Goal: Task Accomplishment & Management: Complete application form

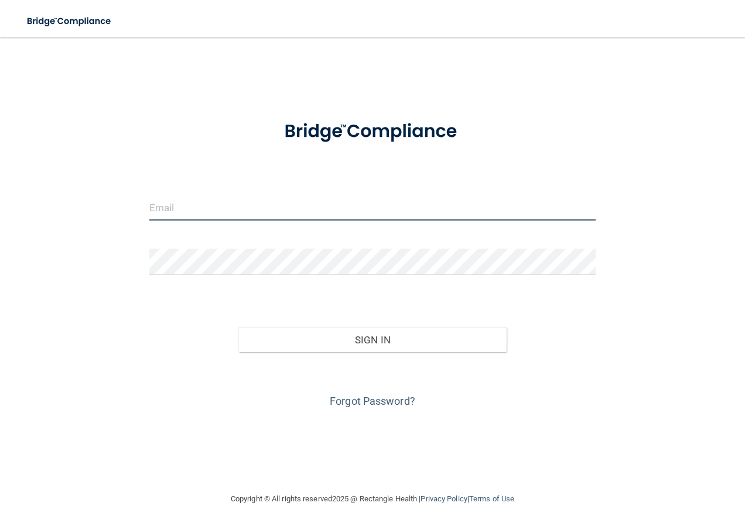
click at [268, 220] on input "email" at bounding box center [372, 207] width 447 height 26
type input "[EMAIL_ADDRESS][DOMAIN_NAME]"
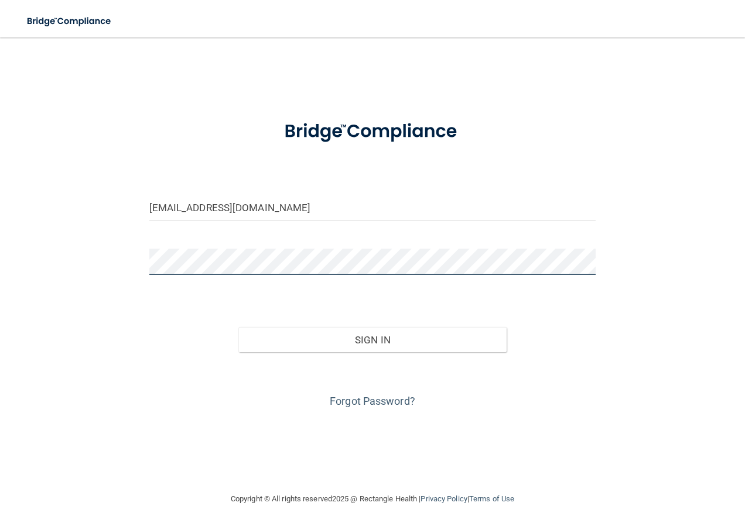
click at [238, 327] on button "Sign In" at bounding box center [372, 340] width 268 height 26
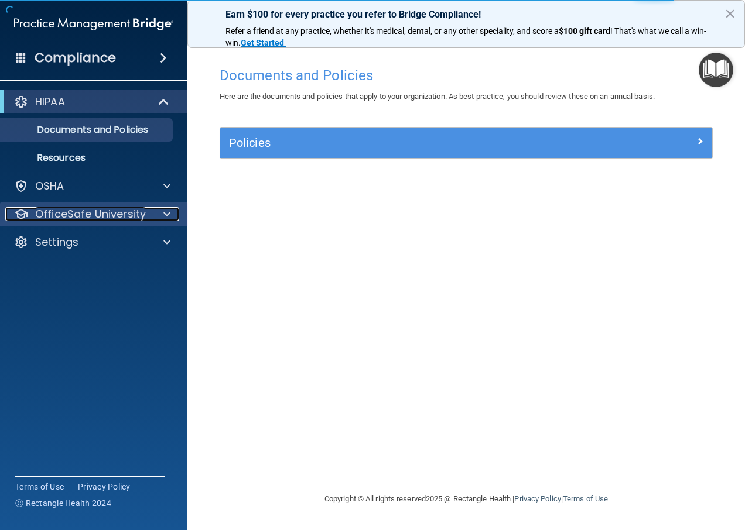
click at [137, 207] on p "OfficeSafe University" at bounding box center [90, 214] width 111 height 14
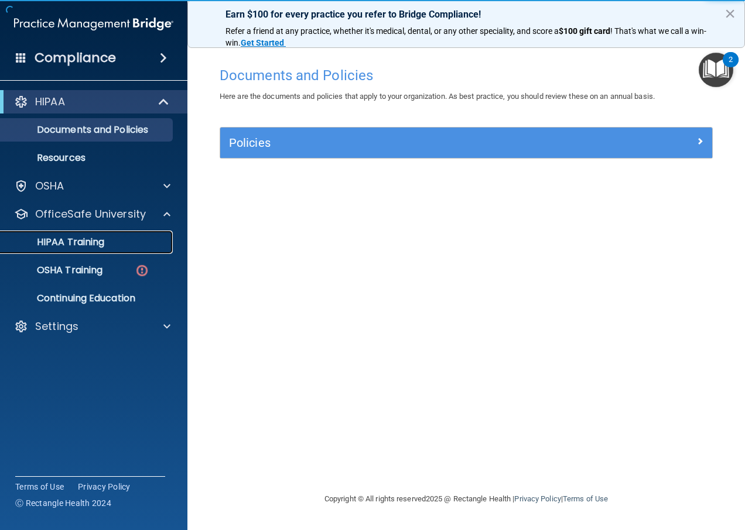
click at [74, 239] on p "HIPAA Training" at bounding box center [56, 242] width 97 height 12
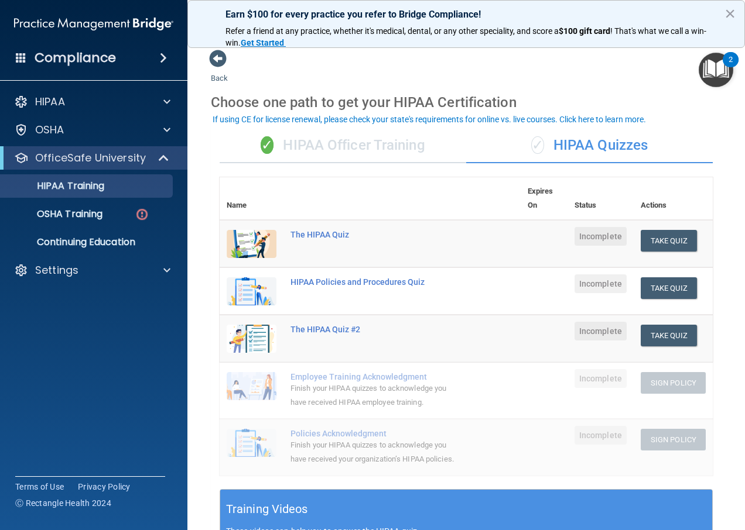
click at [310, 153] on div "✓ HIPAA Officer Training" at bounding box center [343, 145] width 246 height 35
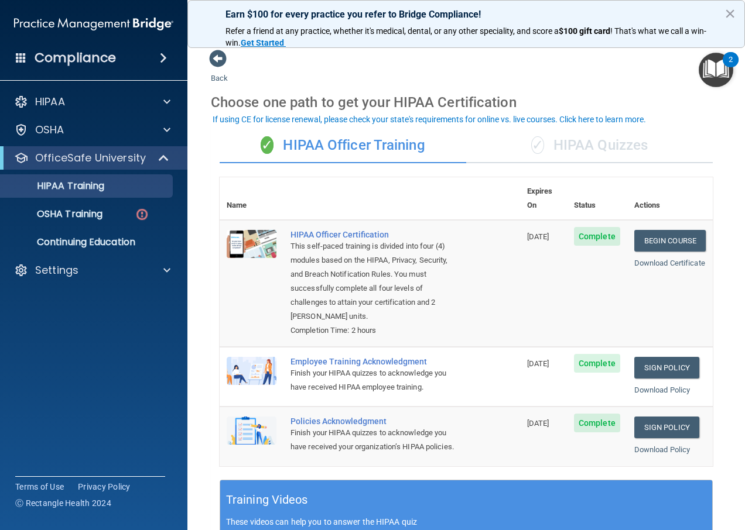
click at [594, 149] on div "✓ HIPAA Quizzes" at bounding box center [589, 145] width 246 height 35
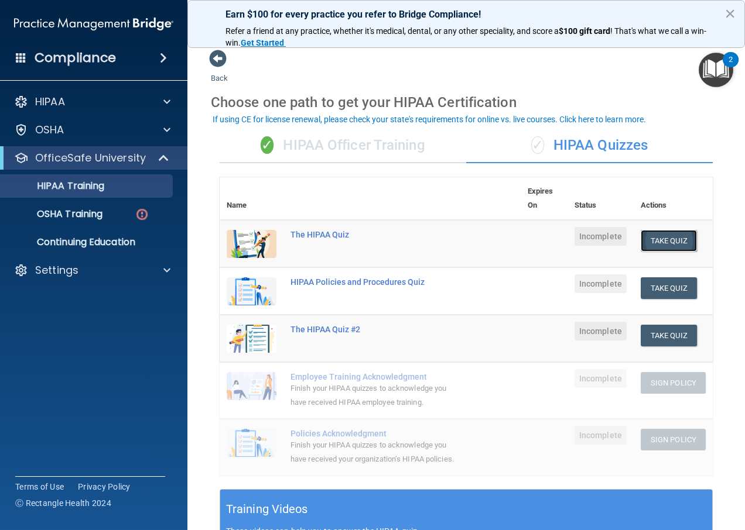
click at [669, 241] on button "Take Quiz" at bounding box center [668, 241] width 56 height 22
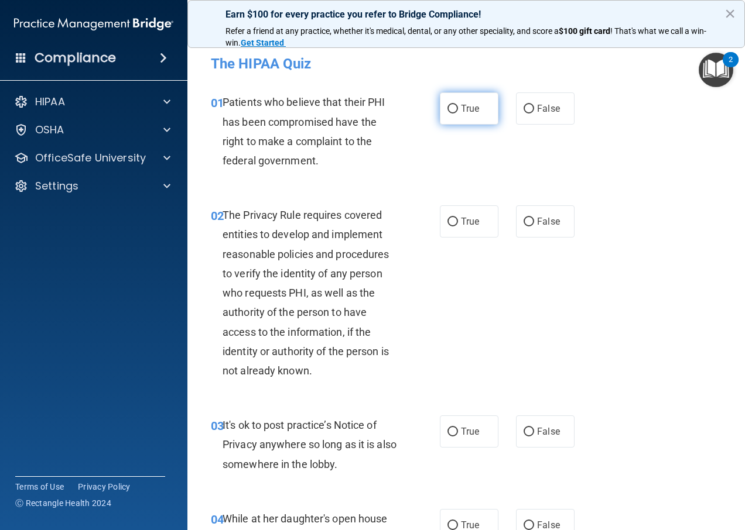
click at [455, 108] on label "True" at bounding box center [469, 108] width 59 height 32
click at [455, 108] on input "True" at bounding box center [452, 109] width 11 height 9
radio input "true"
click at [451, 226] on input "True" at bounding box center [452, 222] width 11 height 9
radio input "true"
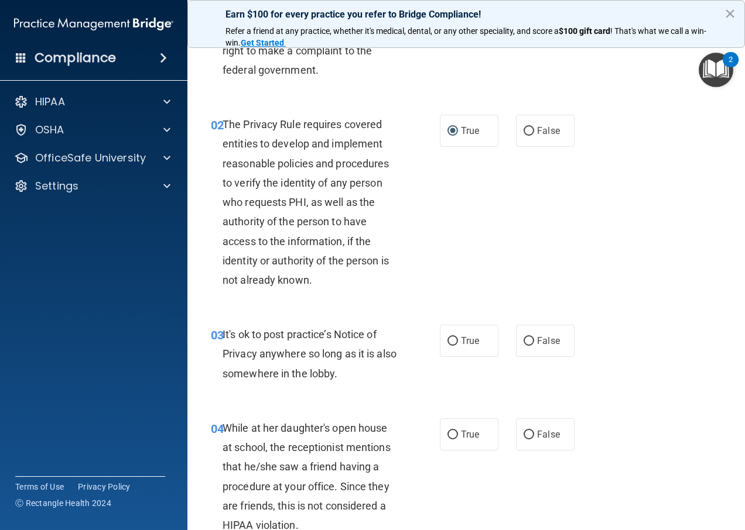
scroll to position [176, 0]
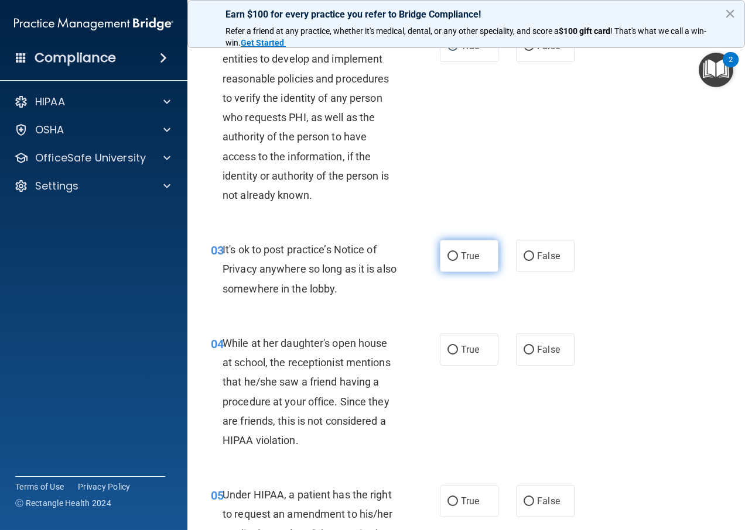
click at [453, 259] on label "True" at bounding box center [469, 256] width 59 height 32
drag, startPoint x: 453, startPoint y: 259, endPoint x: 433, endPoint y: 249, distance: 21.7
click at [433, 249] on div "03 It's ok to post practice’s Notice of Privacy anywhere so long as it is also …" at bounding box center [325, 272] width 264 height 64
click at [450, 257] on input "True" at bounding box center [452, 256] width 11 height 9
radio input "true"
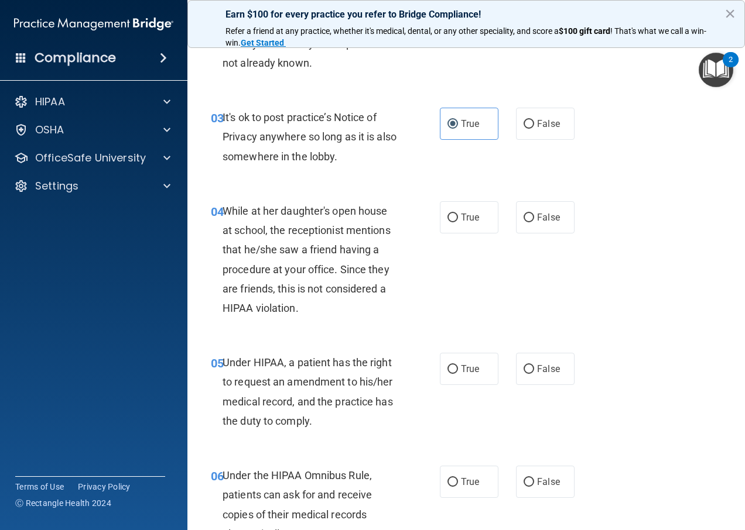
scroll to position [351, 0]
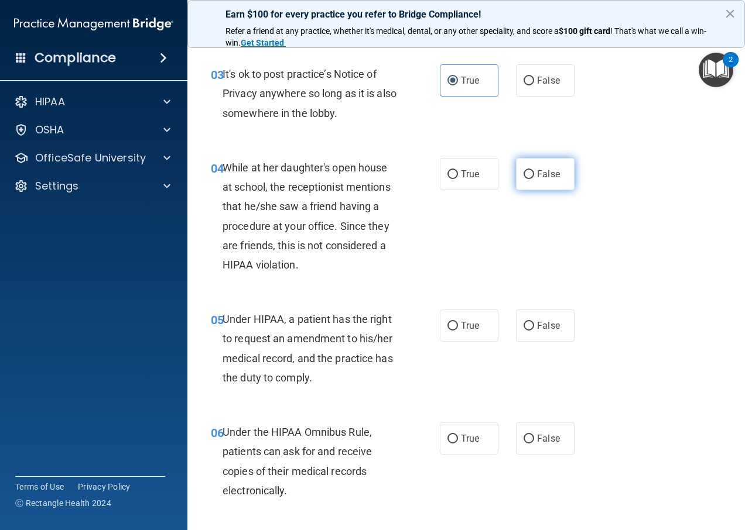
click at [536, 166] on label "False" at bounding box center [545, 174] width 59 height 32
click at [534, 170] on input "False" at bounding box center [528, 174] width 11 height 9
radio input "true"
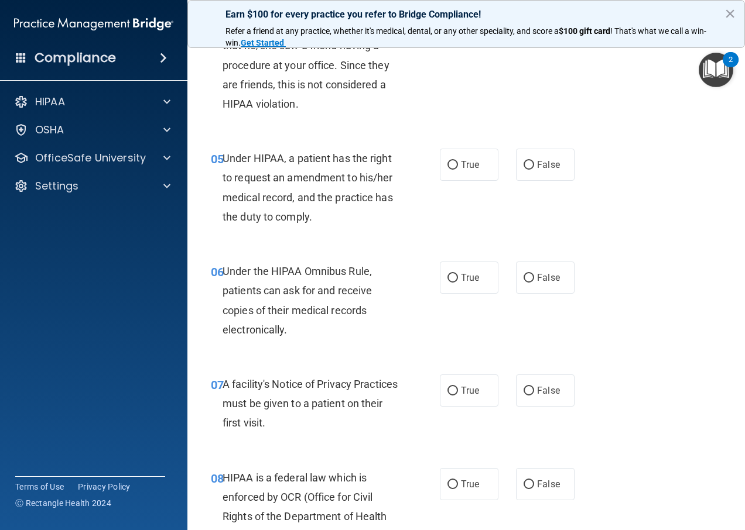
scroll to position [527, 0]
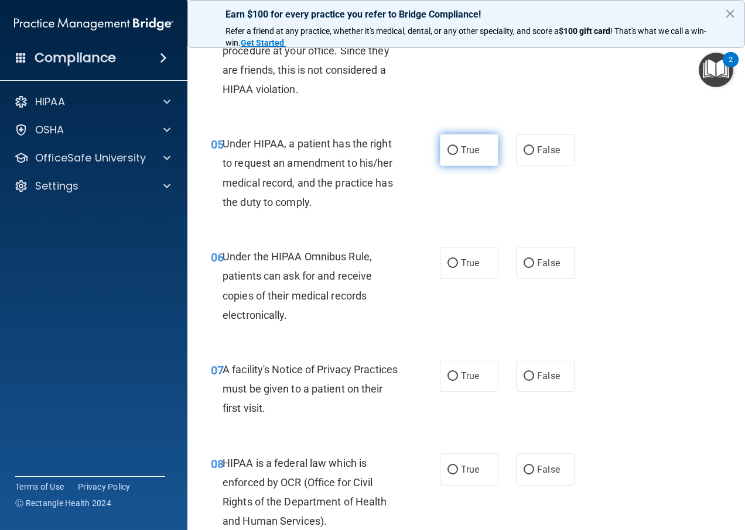
click at [454, 153] on label "True" at bounding box center [469, 150] width 59 height 32
click at [454, 153] on input "True" at bounding box center [452, 150] width 11 height 9
radio input "true"
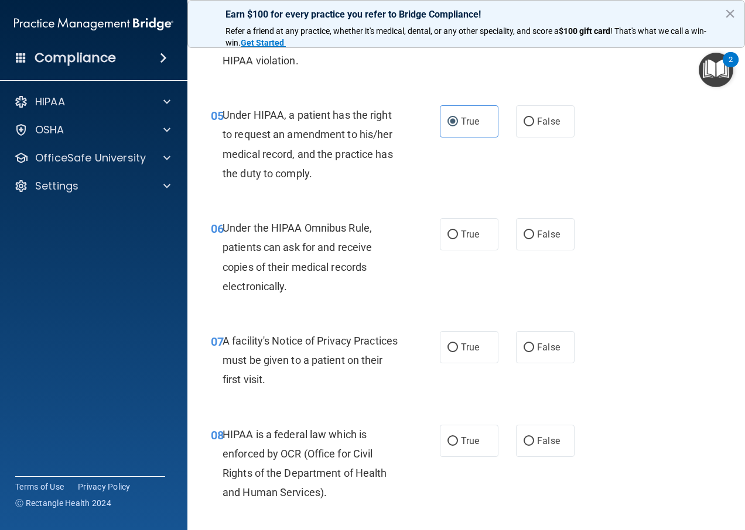
scroll to position [585, 0]
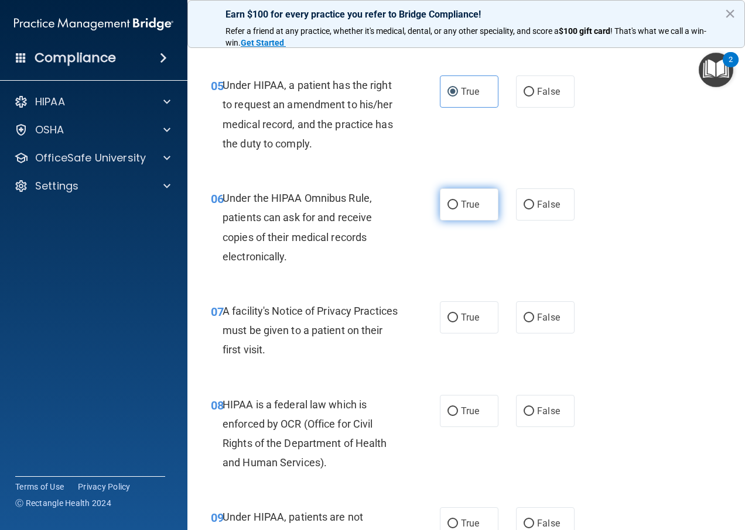
click at [451, 205] on input "True" at bounding box center [452, 205] width 11 height 9
radio input "true"
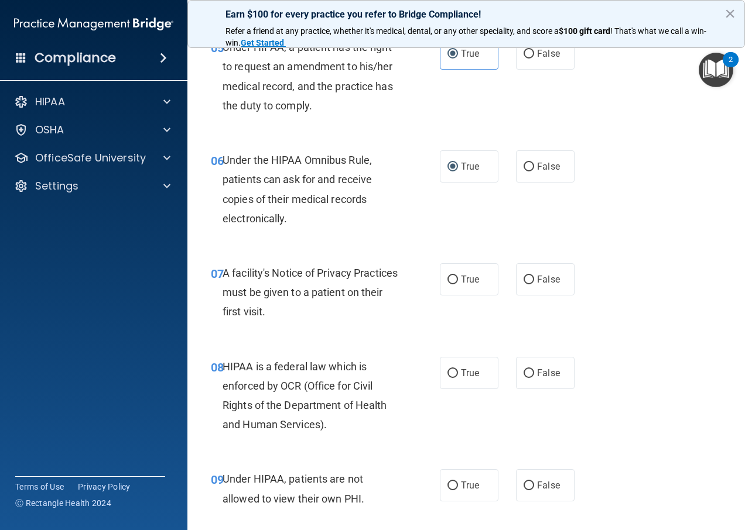
scroll to position [644, 0]
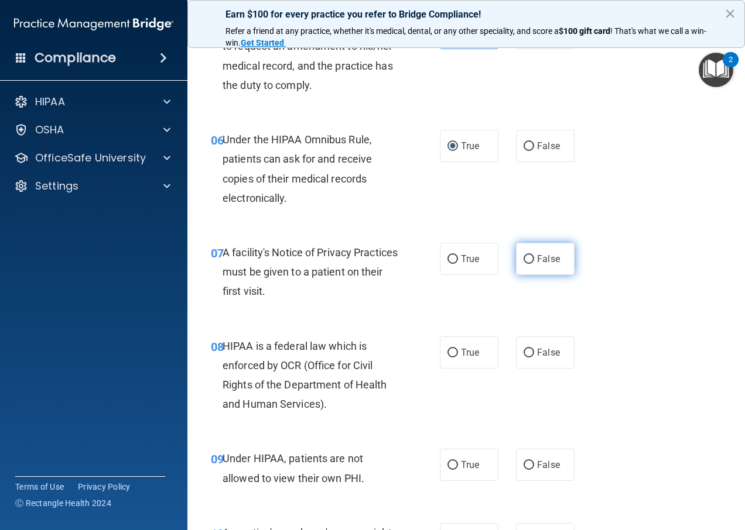
click at [523, 258] on input "False" at bounding box center [528, 259] width 11 height 9
radio input "true"
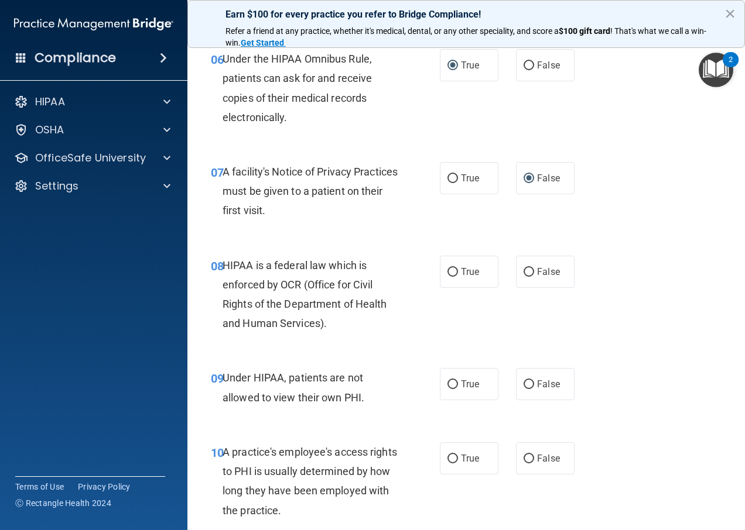
scroll to position [761, 0]
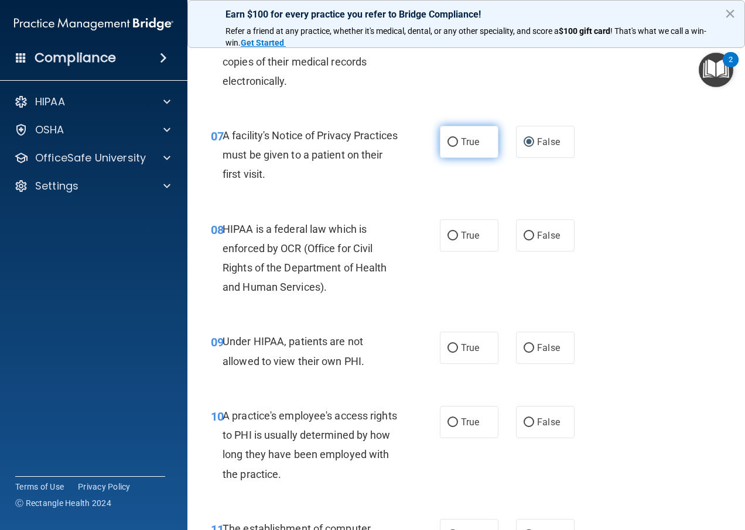
click at [451, 140] on input "True" at bounding box center [452, 142] width 11 height 9
radio input "true"
radio input "false"
click at [447, 238] on input "True" at bounding box center [452, 236] width 11 height 9
radio input "true"
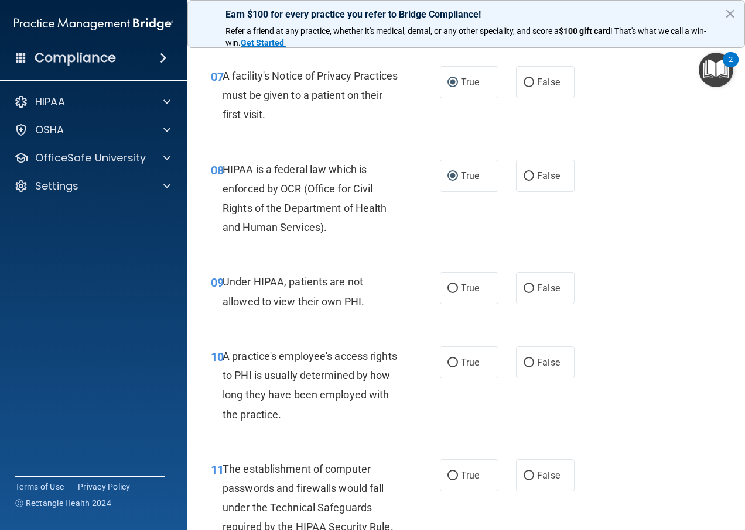
scroll to position [878, 0]
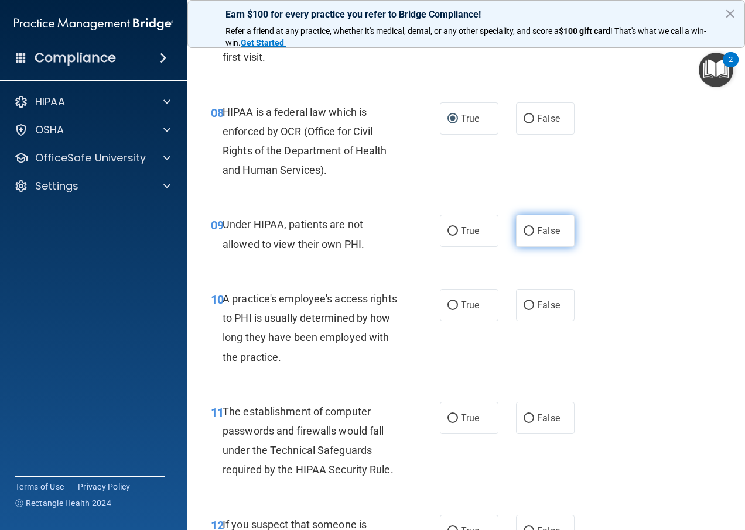
click at [525, 231] on input "False" at bounding box center [528, 231] width 11 height 9
radio input "true"
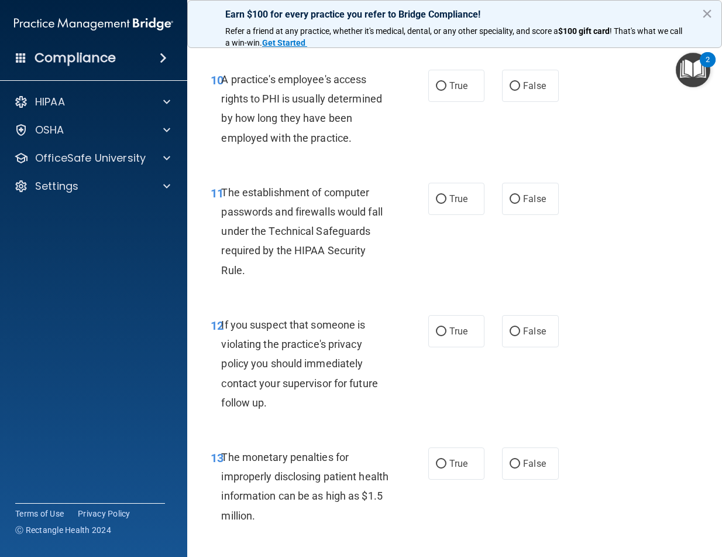
scroll to position [1054, 0]
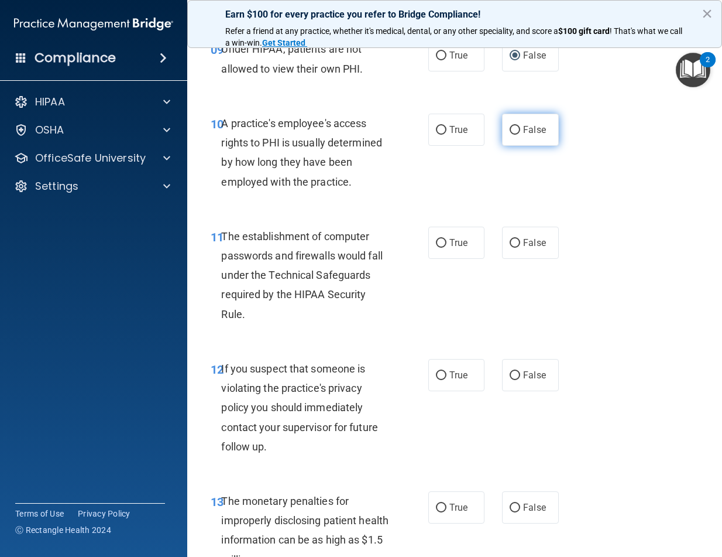
click at [510, 128] on input "False" at bounding box center [515, 130] width 11 height 9
radio input "true"
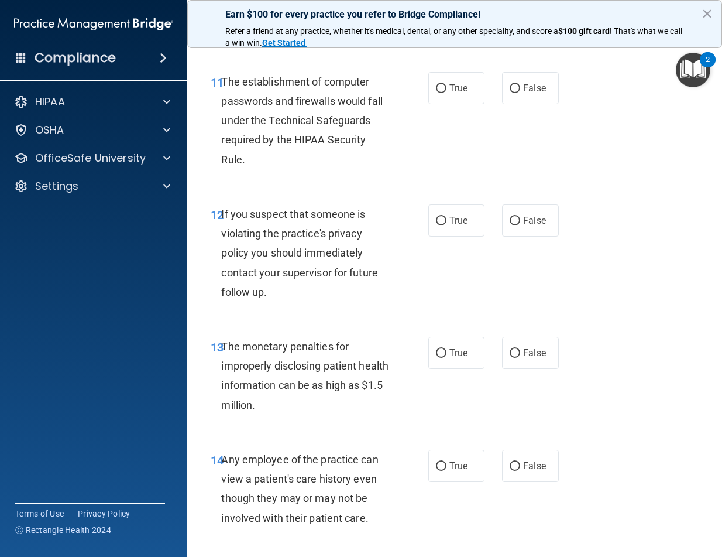
scroll to position [1229, 0]
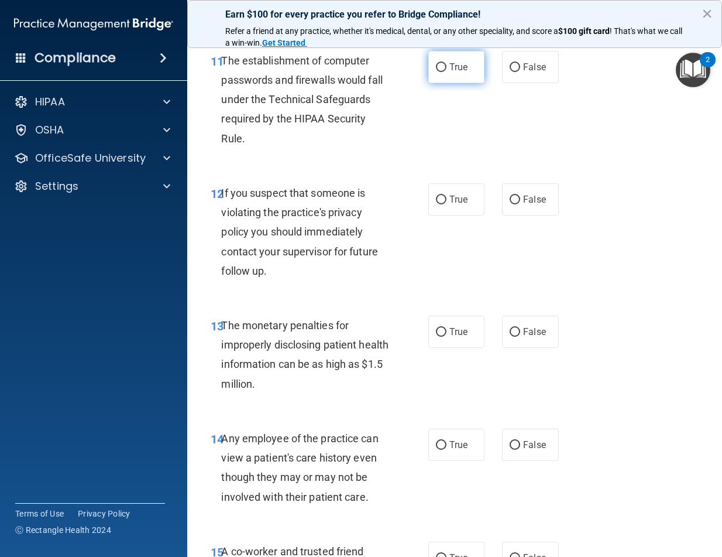
click at [444, 67] on label "True" at bounding box center [457, 67] width 56 height 32
click at [444, 67] on input "True" at bounding box center [441, 67] width 11 height 9
radio input "true"
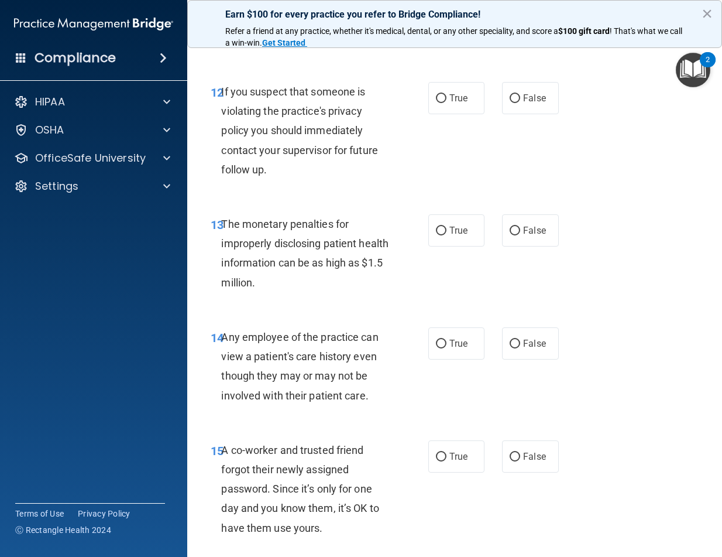
scroll to position [1346, 0]
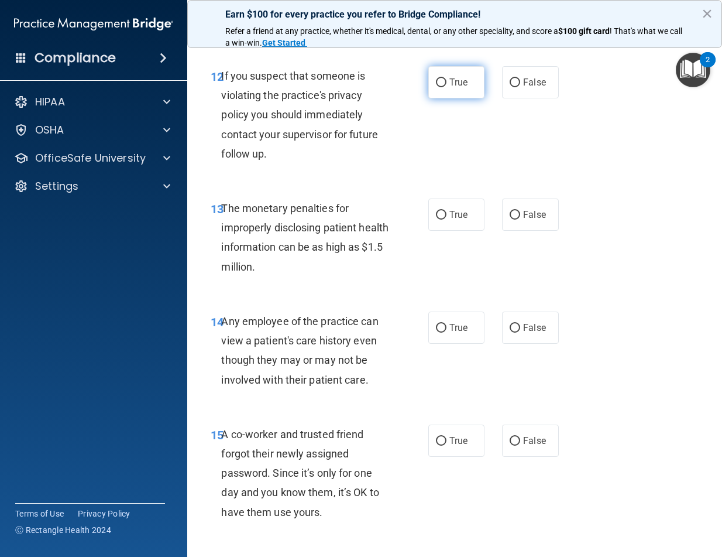
click at [430, 79] on label "True" at bounding box center [457, 82] width 56 height 32
click at [436, 79] on input "True" at bounding box center [441, 82] width 11 height 9
radio input "true"
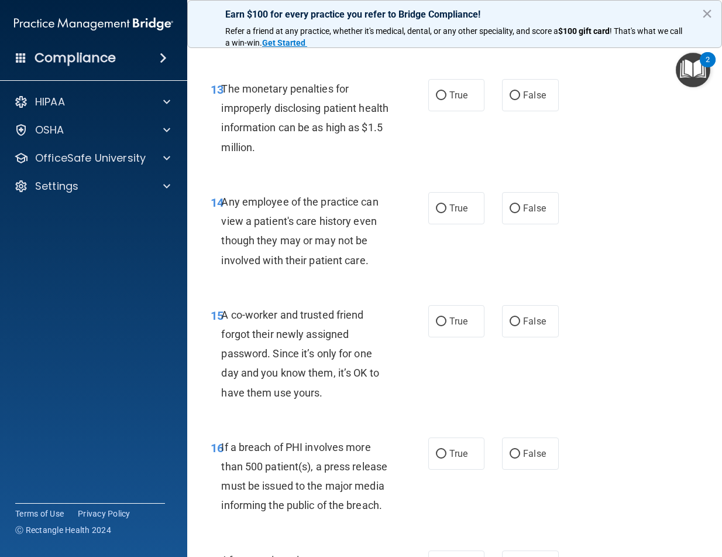
scroll to position [1463, 0]
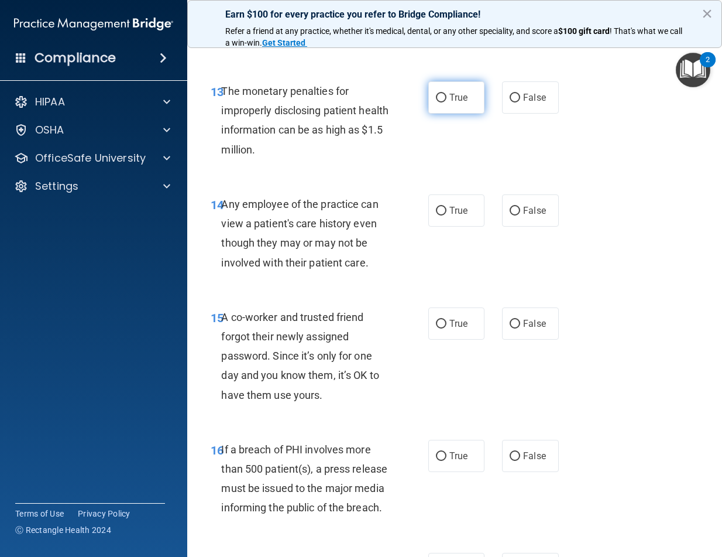
click at [440, 97] on input "True" at bounding box center [441, 98] width 11 height 9
radio input "true"
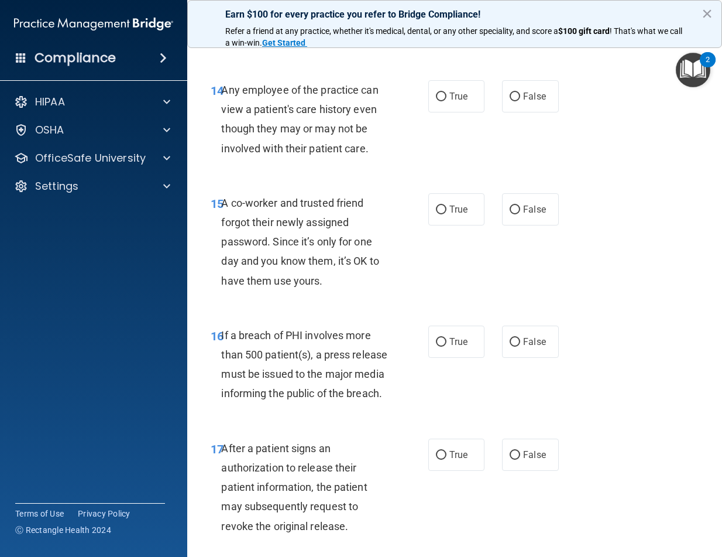
scroll to position [1581, 0]
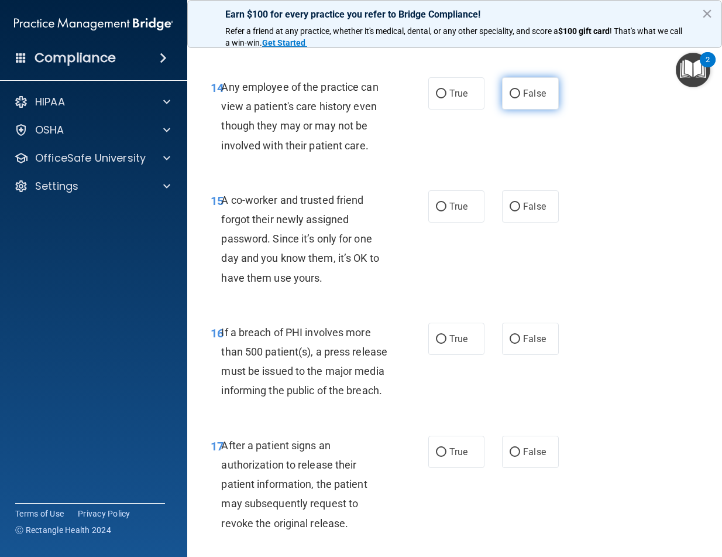
click at [510, 91] on input "False" at bounding box center [515, 94] width 11 height 9
radio input "true"
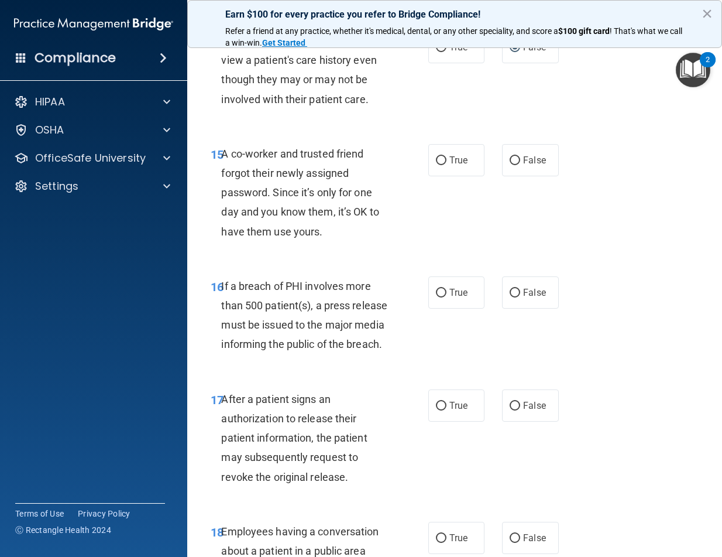
scroll to position [1698, 0]
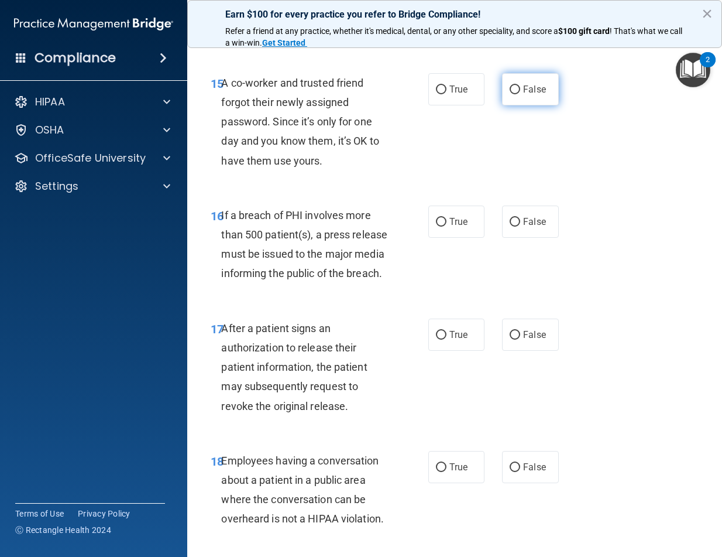
click at [510, 91] on input "False" at bounding box center [515, 89] width 11 height 9
radio input "true"
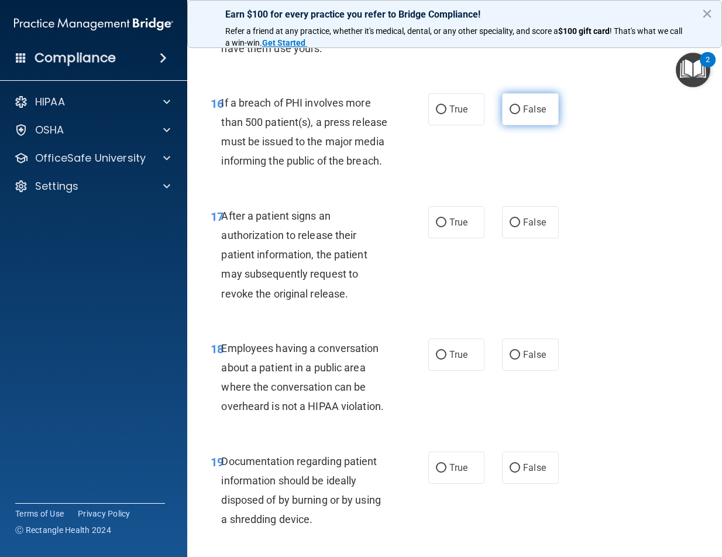
scroll to position [1815, 0]
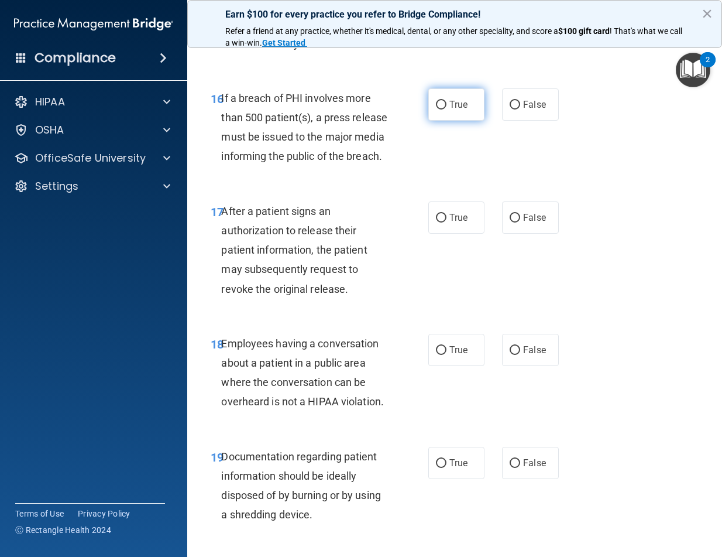
click at [436, 102] on input "True" at bounding box center [441, 105] width 11 height 9
radio input "true"
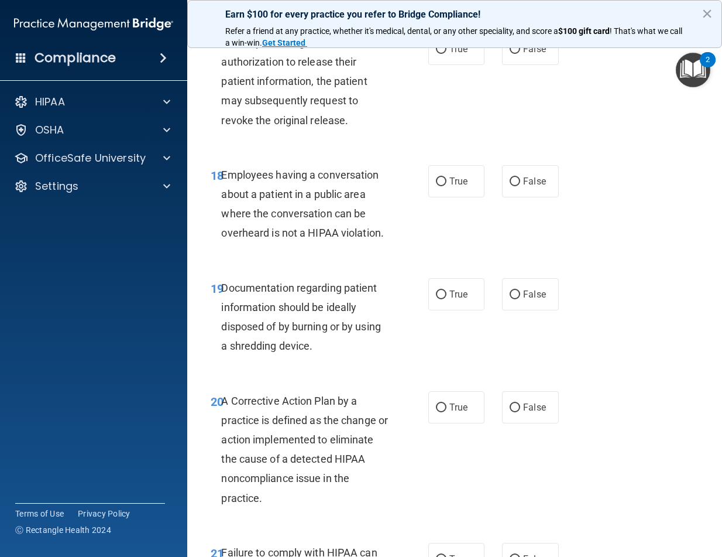
scroll to position [1990, 0]
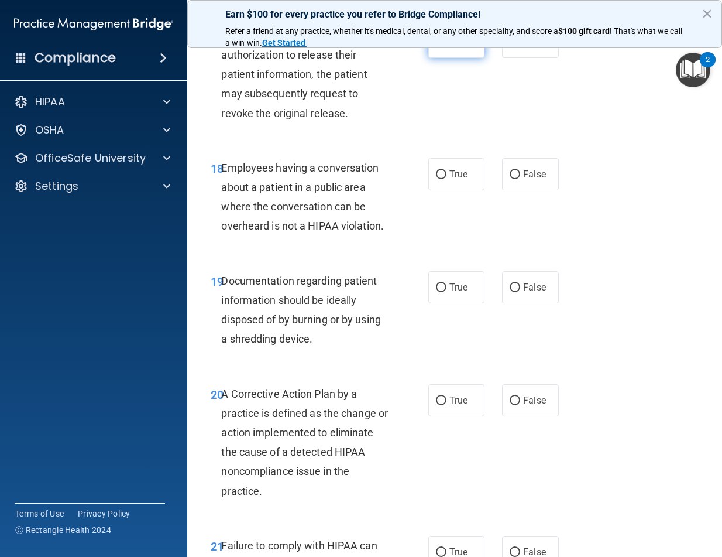
click at [436, 47] on input "True" at bounding box center [441, 42] width 11 height 9
radio input "true"
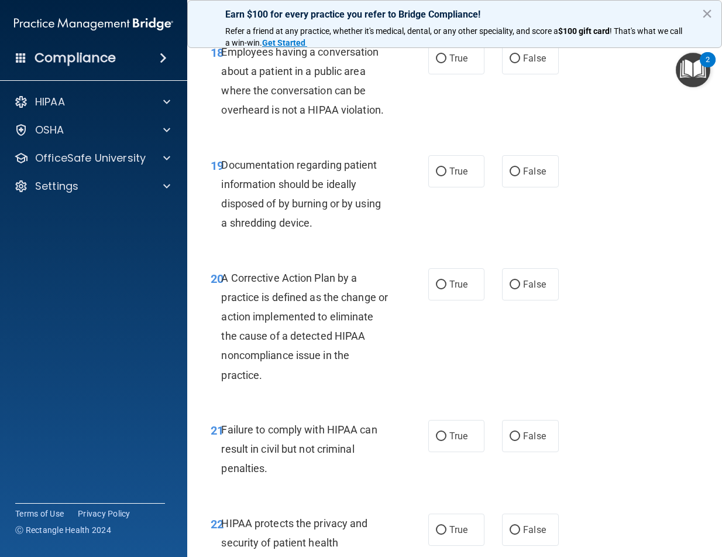
scroll to position [2107, 0]
click at [510, 62] on input "False" at bounding box center [515, 57] width 11 height 9
radio input "true"
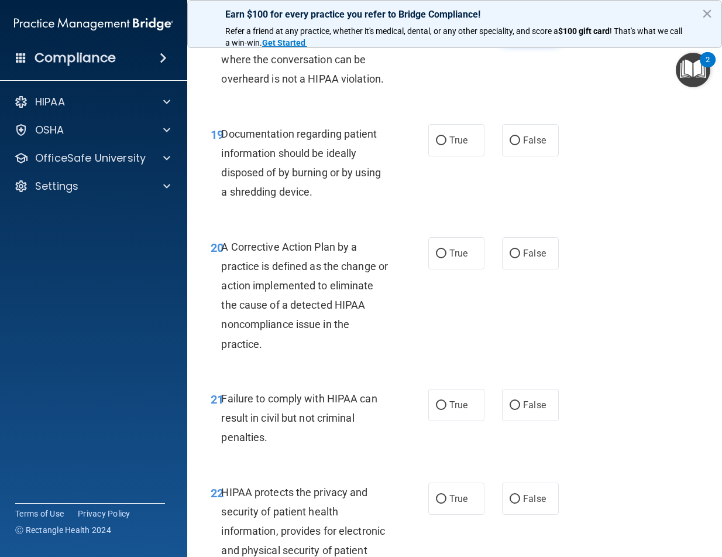
scroll to position [2166, 0]
